Goal: Task Accomplishment & Management: Use online tool/utility

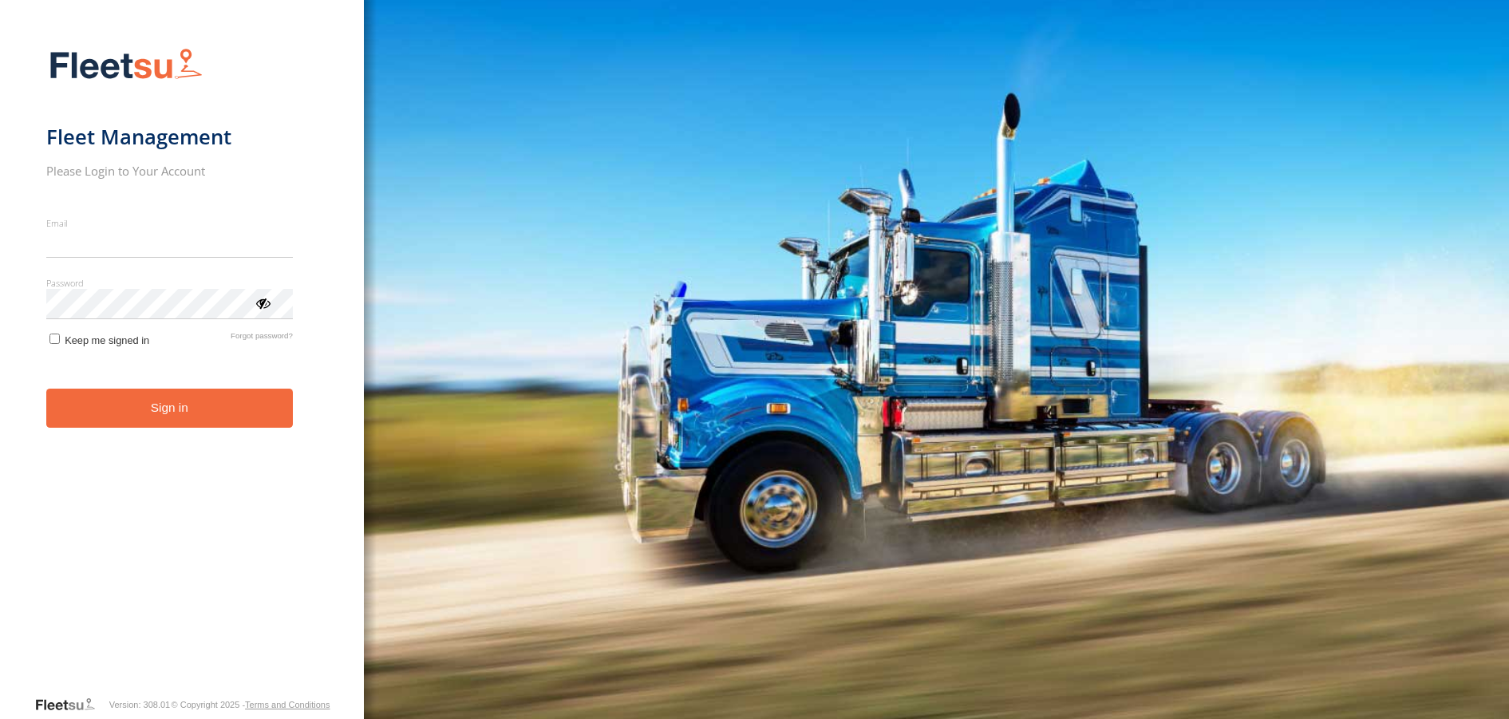
type input "**********"
click at [173, 422] on button "Sign in" at bounding box center [169, 408] width 247 height 39
click at [190, 407] on button "Sign in" at bounding box center [169, 408] width 247 height 39
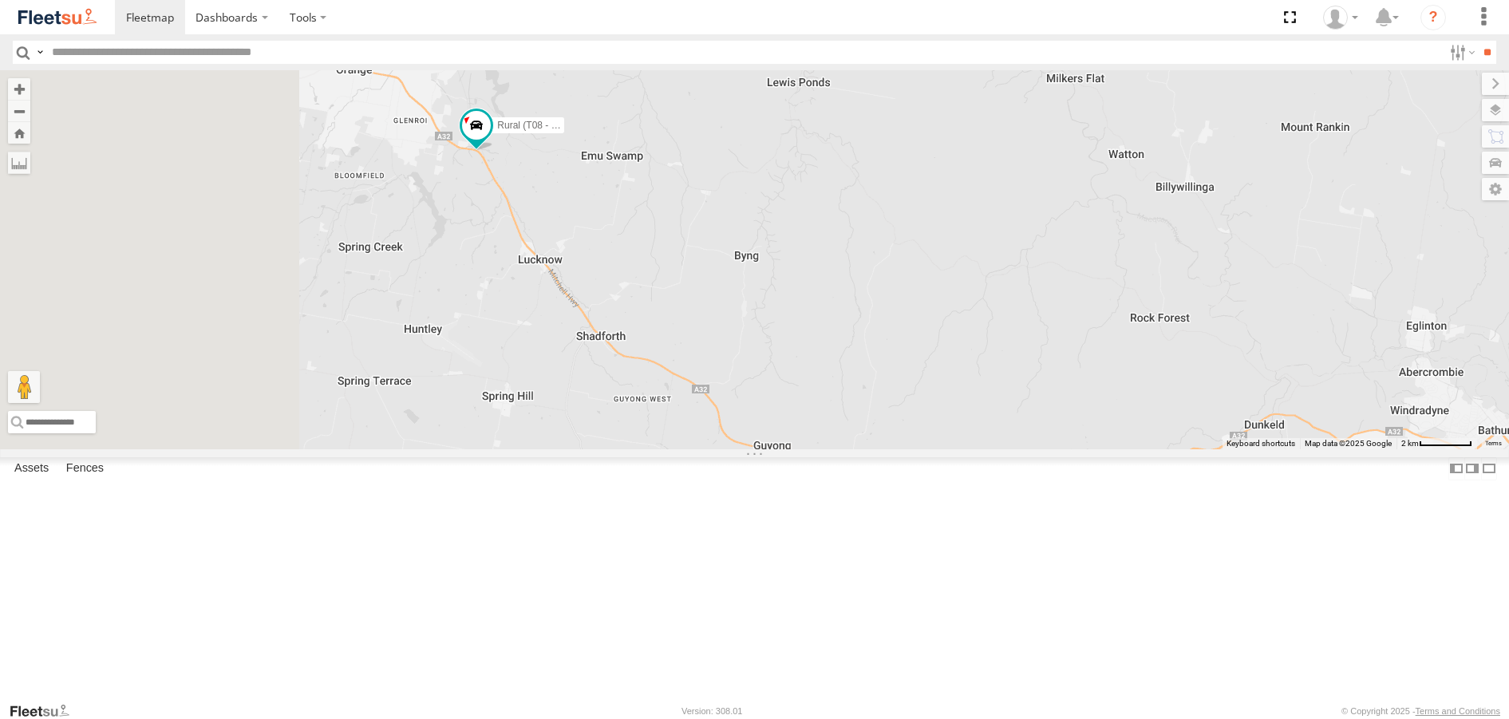
drag, startPoint x: 533, startPoint y: 200, endPoint x: 694, endPoint y: 370, distance: 233.7
click at [693, 368] on div "Rural (T08 - [PERSON_NAME]) Revesby (T07 - [PERSON_NAME]) SPARE (T04)" at bounding box center [754, 259] width 1509 height 378
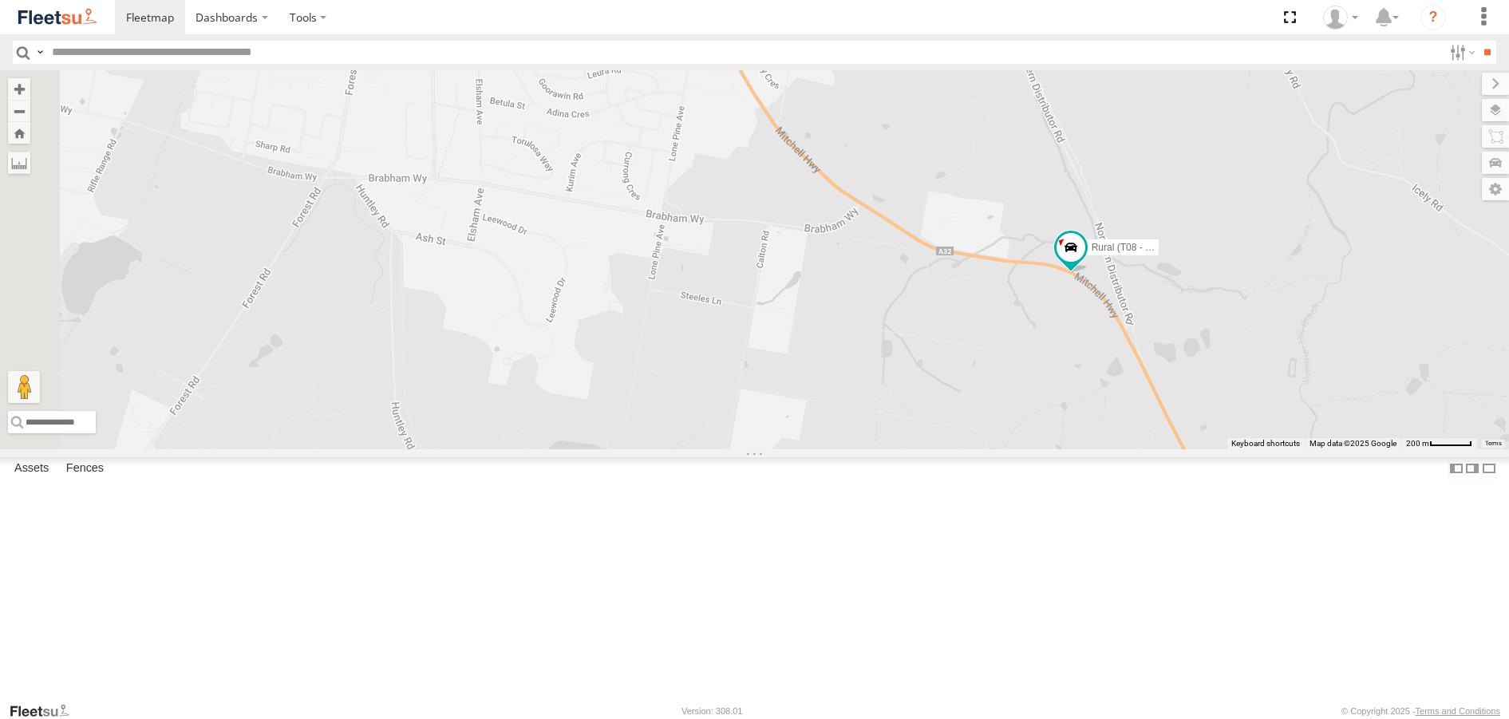
drag, startPoint x: 610, startPoint y: 292, endPoint x: 1098, endPoint y: 478, distance: 522.7
click at [1098, 449] on div "Rural (T08 - [PERSON_NAME]) Revesby (T07 - [PERSON_NAME]) SPARE (T04)" at bounding box center [754, 259] width 1509 height 378
